Goal: Task Accomplishment & Management: Manage account settings

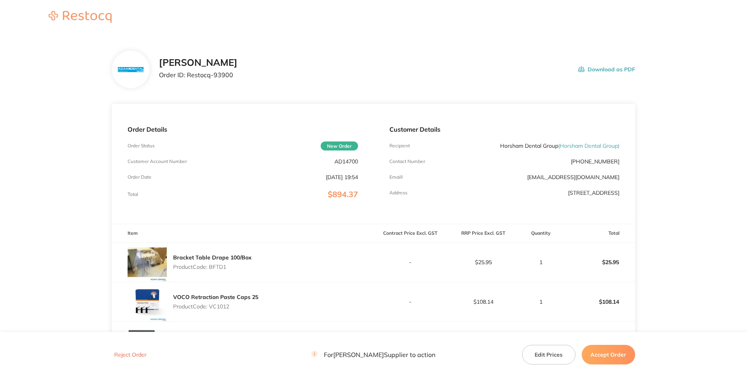
click at [237, 82] on div "[PERSON_NAME] Order ID: Restocq- 93900" at bounding box center [198, 69] width 78 height 24
click at [342, 165] on p "AD14700" at bounding box center [346, 161] width 24 height 6
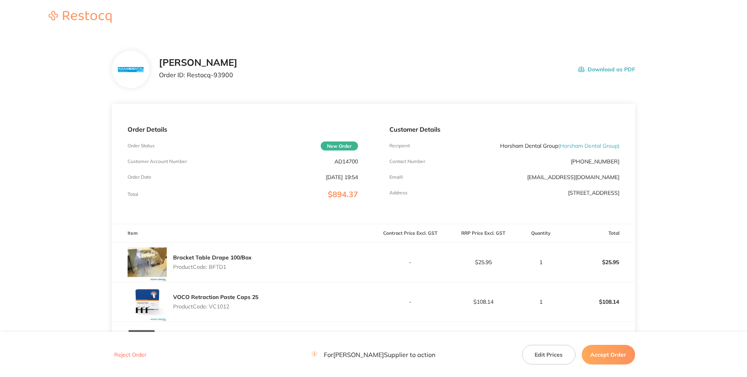
click at [341, 165] on p "AD14700" at bounding box center [346, 161] width 24 height 6
click at [237, 82] on div "[PERSON_NAME] Order ID: Restocq- 93900" at bounding box center [198, 69] width 78 height 24
click at [345, 210] on div "Order Details Order Status New Order Customer Account Number AD14700 Order Date…" at bounding box center [242, 164] width 261 height 120
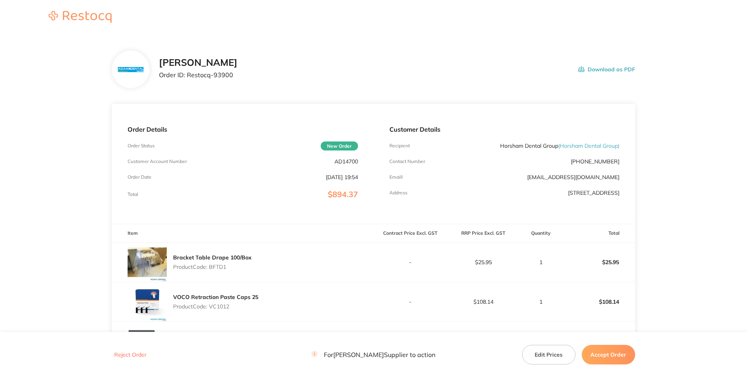
click at [344, 165] on p "AD14700" at bounding box center [346, 161] width 24 height 6
click at [237, 68] on h2 "[PERSON_NAME]" at bounding box center [198, 62] width 78 height 11
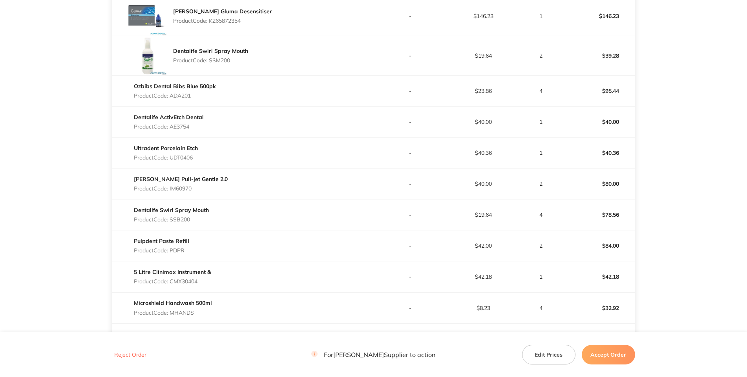
scroll to position [99, 0]
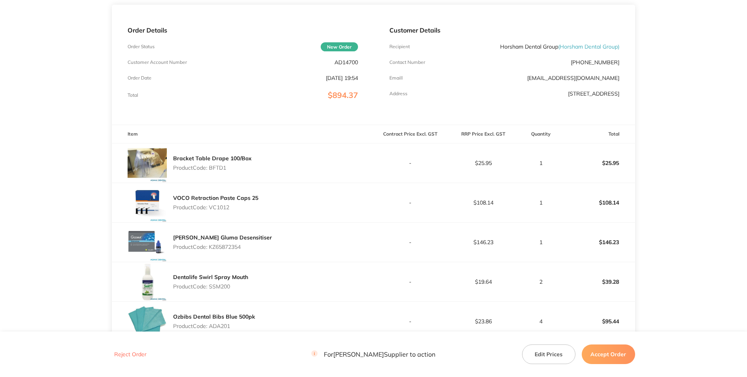
click at [218, 171] on p "Product Code: BFTD1" at bounding box center [212, 168] width 78 height 6
click at [220, 211] on p "Product Code: VC1012" at bounding box center [215, 207] width 85 height 6
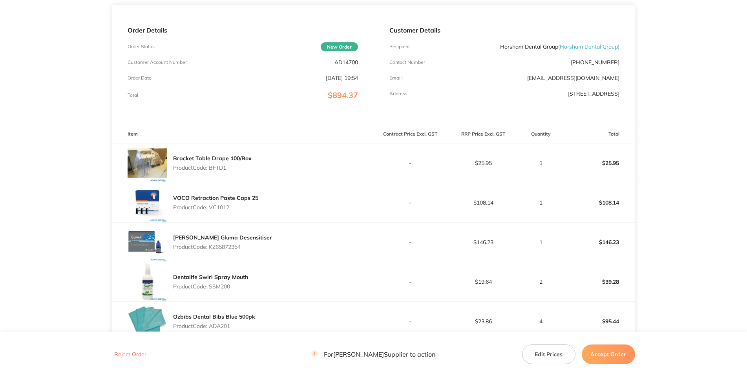
click at [220, 211] on p "Product Code: VC1012" at bounding box center [215, 207] width 85 height 6
click at [311, 222] on div "VOCO Retraction Paste Caps 25 Product Code: VC1012" at bounding box center [242, 202] width 261 height 39
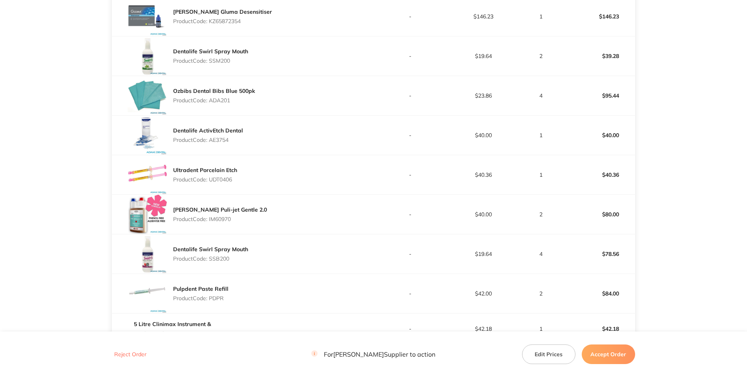
click at [236, 24] on p "Product Code: KZ65872354" at bounding box center [222, 21] width 99 height 6
click at [223, 64] on p "Product Code: SSM200" at bounding box center [210, 61] width 75 height 6
click at [229, 104] on p "Product Code: ADA201" at bounding box center [214, 100] width 82 height 6
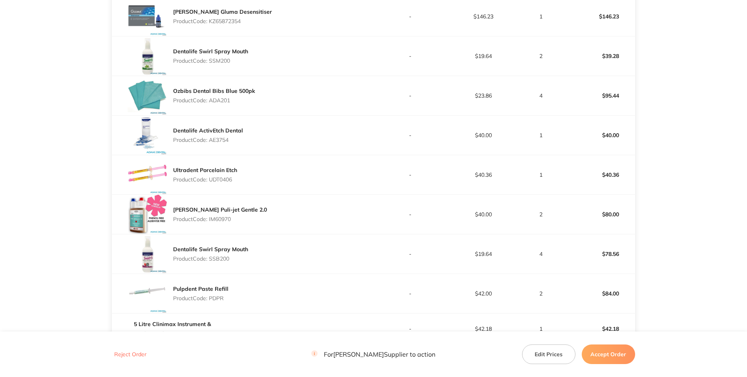
click at [229, 104] on p "Product Code: ADA201" at bounding box center [214, 100] width 82 height 6
click at [222, 143] on p "Product Code: AE3754" at bounding box center [208, 140] width 70 height 6
click at [224, 183] on p "Product Code: UDT0406" at bounding box center [205, 180] width 64 height 6
click at [223, 183] on p "Product Code: UDT0406" at bounding box center [205, 180] width 64 height 6
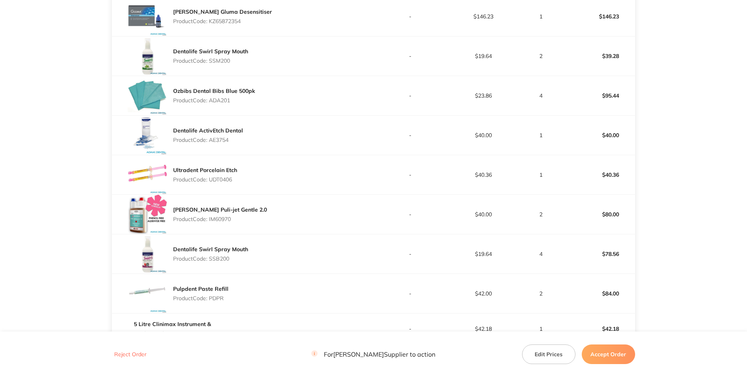
click at [223, 183] on p "Product Code: UDT0406" at bounding box center [205, 180] width 64 height 6
click at [262, 234] on div "[PERSON_NAME] Puli-jet Gentle 2.0 Product Code: IM60970" at bounding box center [242, 214] width 261 height 39
click at [229, 222] on p "Product Code: IM60970" at bounding box center [220, 219] width 94 height 6
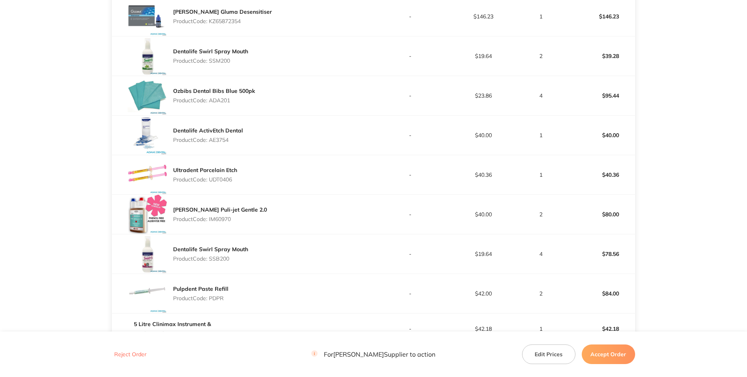
click at [284, 234] on div "[PERSON_NAME] Puli-jet Gentle 2.0 Product Code: IM60970" at bounding box center [242, 214] width 261 height 39
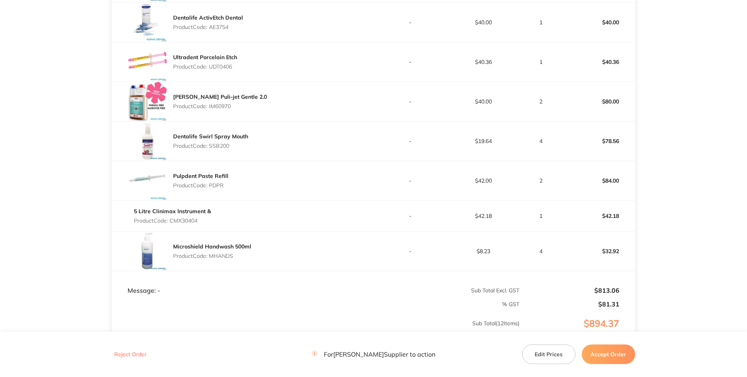
click at [226, 149] on p "Product Code: SSB200" at bounding box center [210, 146] width 75 height 6
click at [223, 189] on p "Product Code: PDPR" at bounding box center [200, 185] width 55 height 6
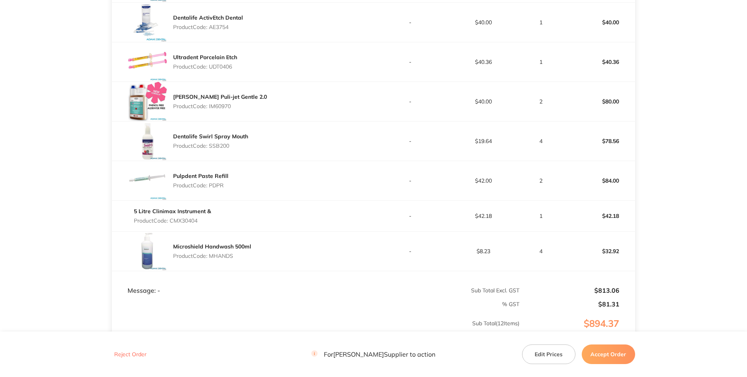
click at [224, 189] on p "Product Code: PDPR" at bounding box center [200, 185] width 55 height 6
click at [193, 224] on p "Product Code: CMX30404" at bounding box center [172, 221] width 77 height 6
click at [222, 259] on p "Product Code: MHANDS" at bounding box center [212, 256] width 78 height 6
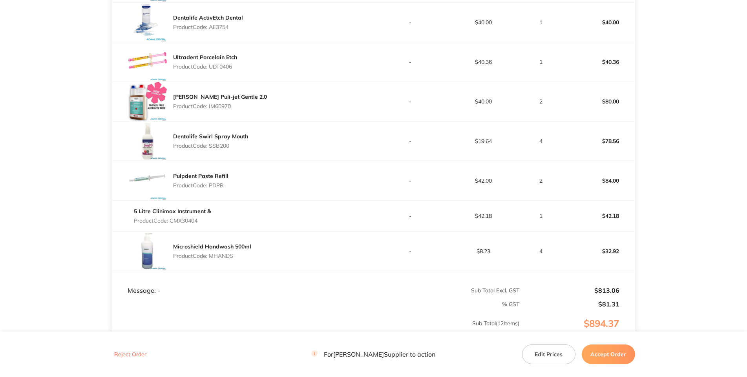
click at [222, 259] on p "Product Code: MHANDS" at bounding box center [212, 256] width 78 height 6
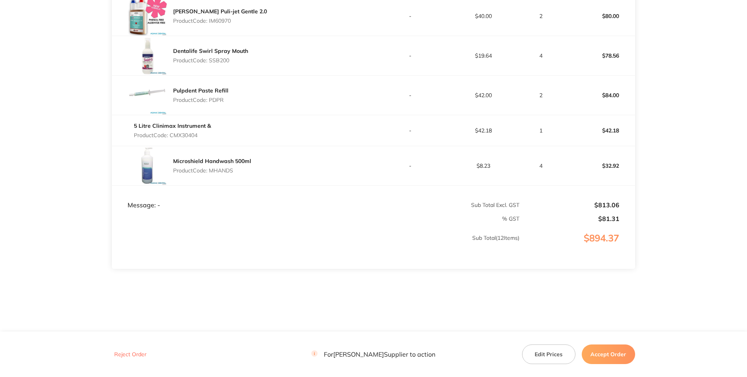
click at [490, 332] on footer "Reject Order For [PERSON_NAME] Supplier to action Edit Prices Accept Order" at bounding box center [373, 354] width 747 height 45
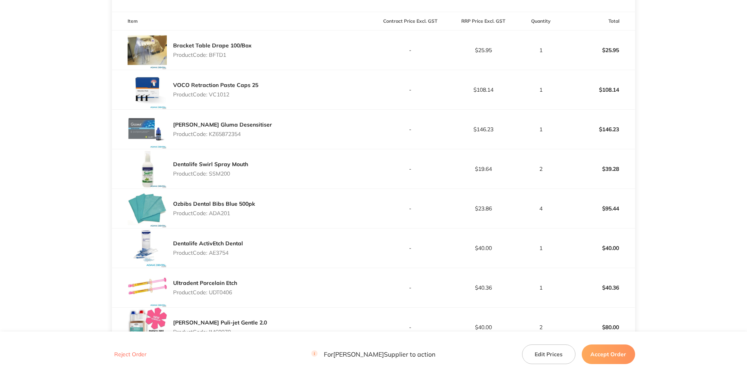
scroll to position [0, 0]
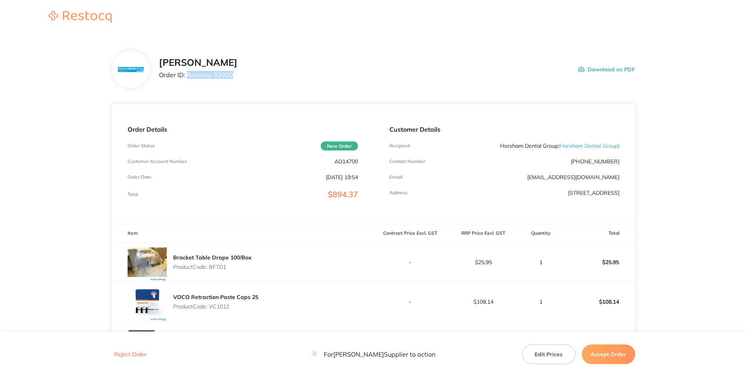
drag, startPoint x: 197, startPoint y: 104, endPoint x: 145, endPoint y: 118, distance: 53.9
click at [159, 78] on p "Order ID: Restocq- 93900" at bounding box center [198, 74] width 78 height 7
click at [454, 79] on div "[PERSON_NAME] Order ID: Restocq- 93900 Download as PDF" at bounding box center [373, 70] width 523 height 38
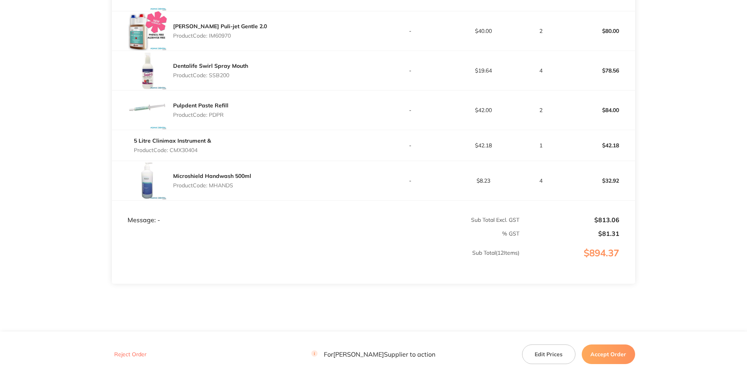
scroll to position [608, 0]
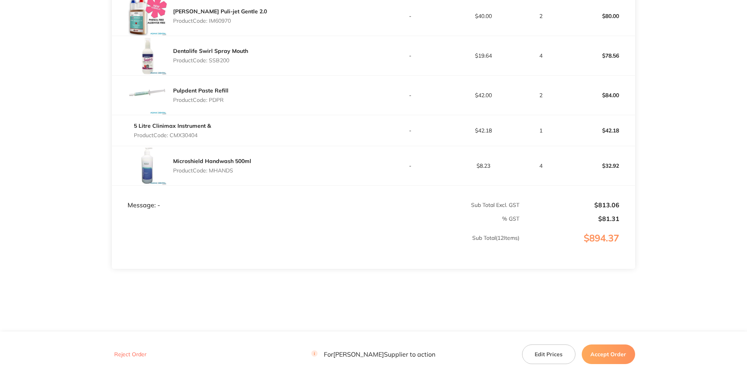
drag, startPoint x: 601, startPoint y: 353, endPoint x: 572, endPoint y: 347, distance: 28.8
click at [601, 353] on button "Accept Order" at bounding box center [607, 355] width 53 height 20
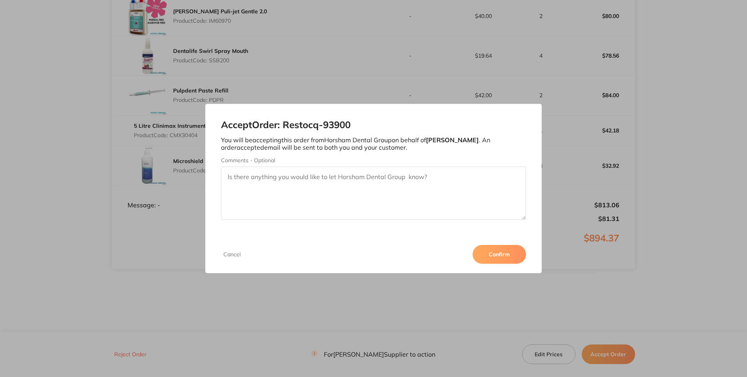
click at [541, 273] on div "Cancel Confirm" at bounding box center [373, 255] width 336 height 38
click at [526, 264] on button "Confirm" at bounding box center [498, 254] width 53 height 19
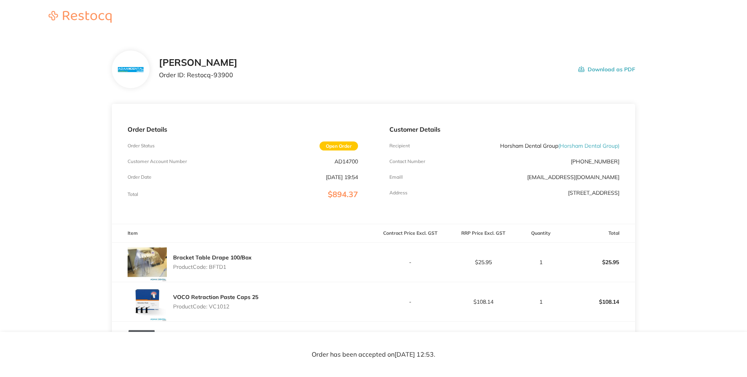
drag, startPoint x: 58, startPoint y: 56, endPoint x: 67, endPoint y: 29, distance: 28.0
